Goal: Task Accomplishment & Management: Use online tool/utility

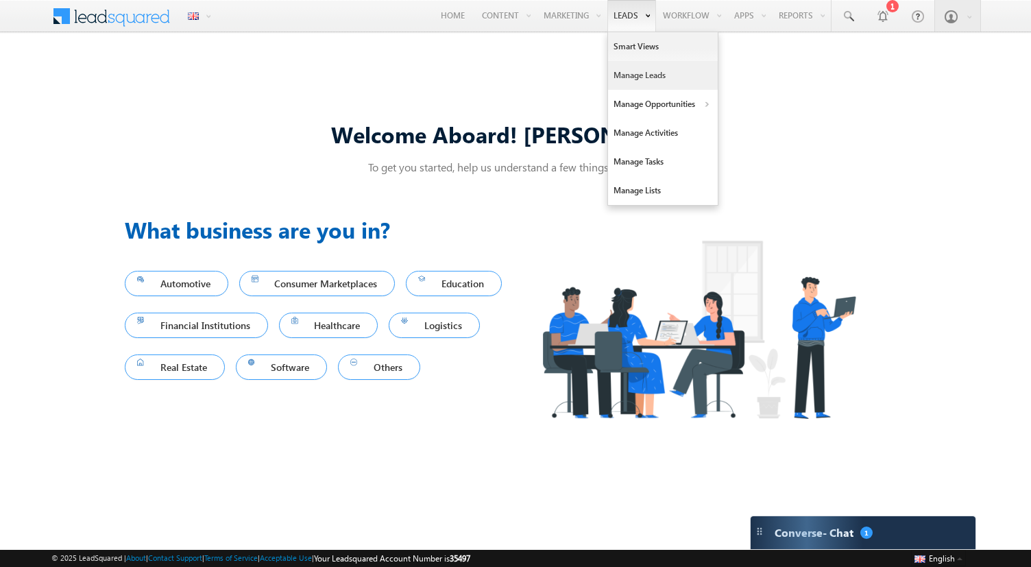
click at [626, 73] on link "Manage Leads" at bounding box center [663, 75] width 110 height 29
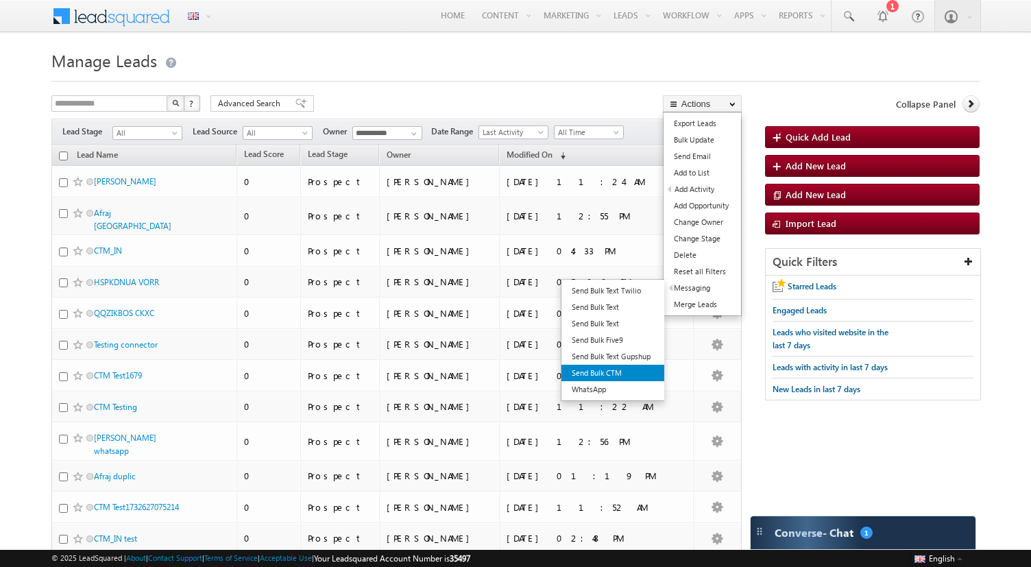
click at [611, 367] on link "Send Bulk CTM" at bounding box center [612, 373] width 103 height 16
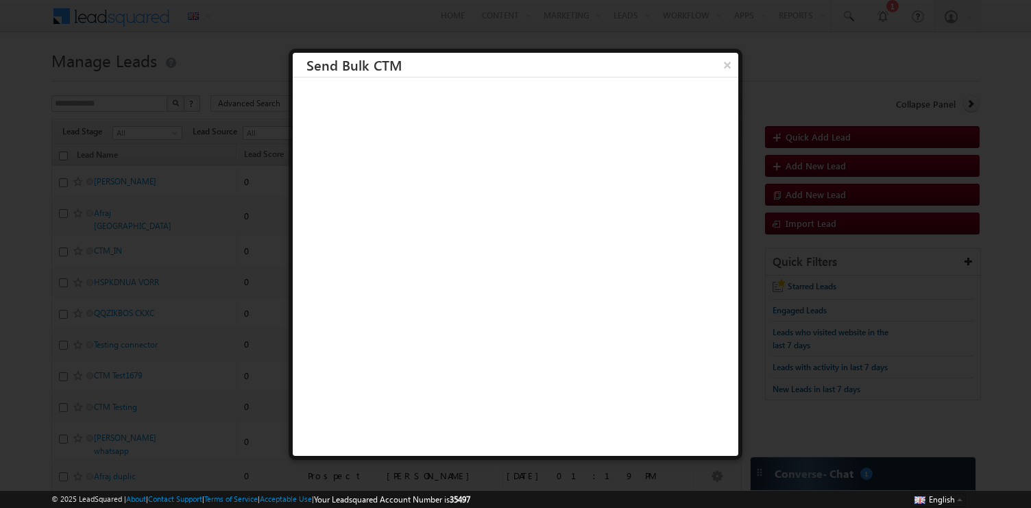
click at [750, 507] on div "© 2025 LeadSquared | About | Contact Support | Terms of Service | Acceptable Us…" at bounding box center [515, 499] width 1031 height 17
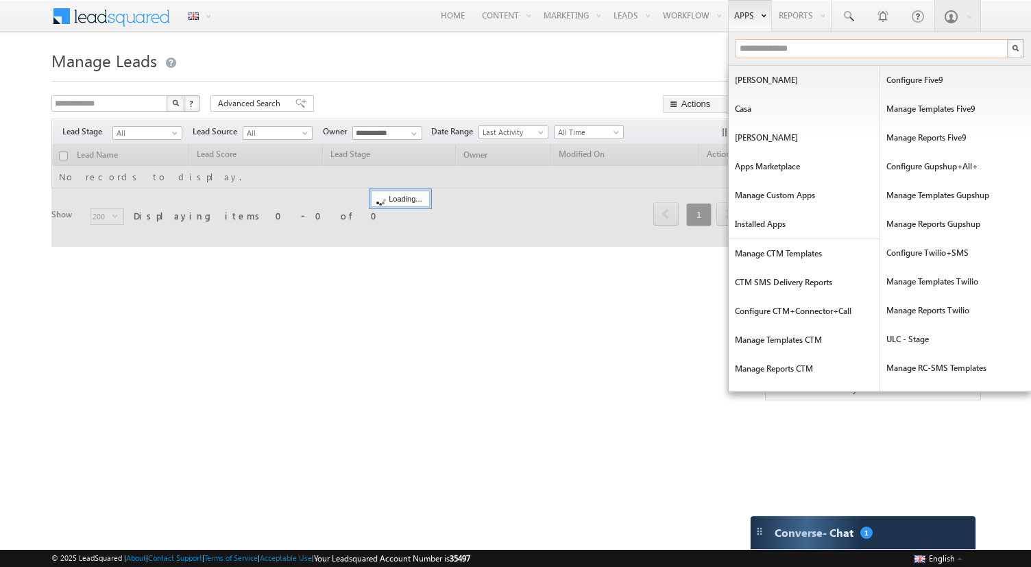
click at [760, 53] on input "text" at bounding box center [873, 48] width 274 height 19
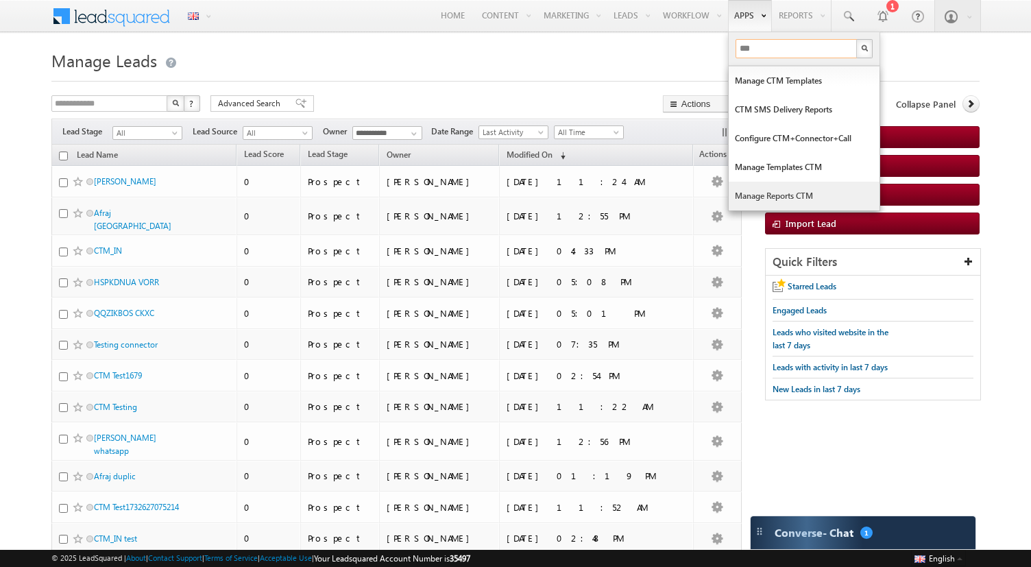
type input "***"
click at [763, 186] on link "Manage Reports CTM" at bounding box center [804, 196] width 151 height 29
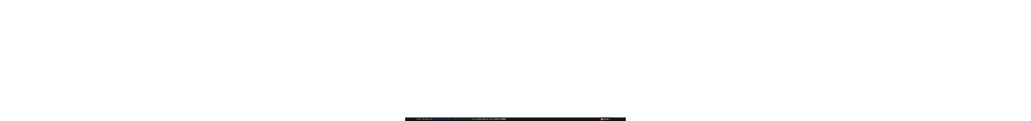
scroll to position [101, 0]
